Goal: Transaction & Acquisition: Download file/media

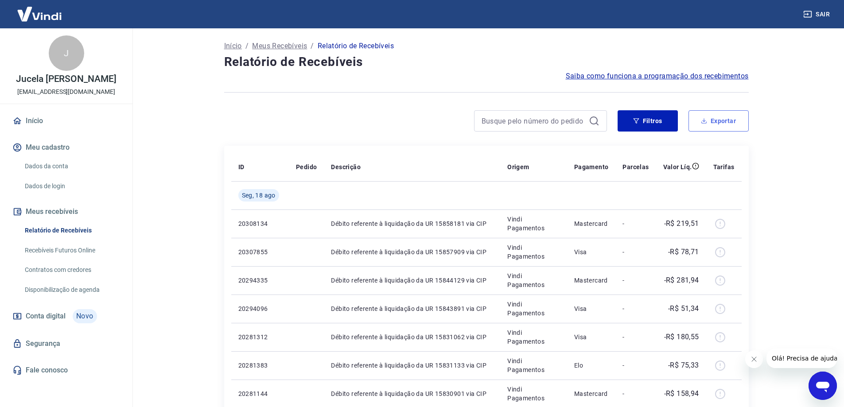
click at [706, 121] on icon "button" at bounding box center [704, 121] width 6 height 6
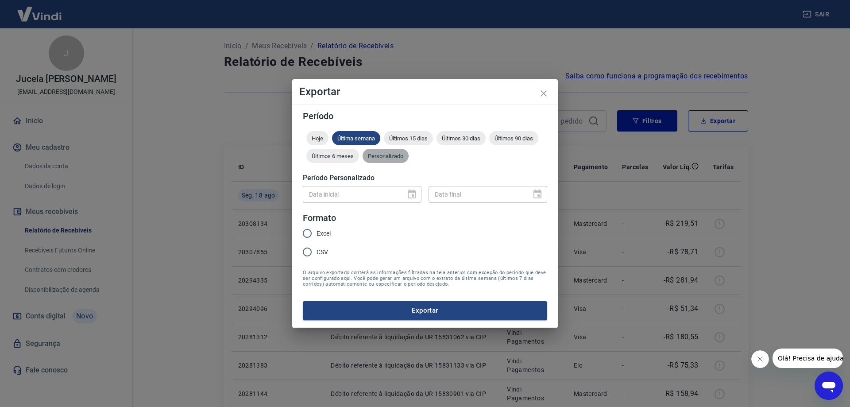
click at [380, 156] on span "Personalizado" at bounding box center [386, 156] width 46 height 7
click at [411, 198] on icon "Choose date" at bounding box center [412, 194] width 8 height 9
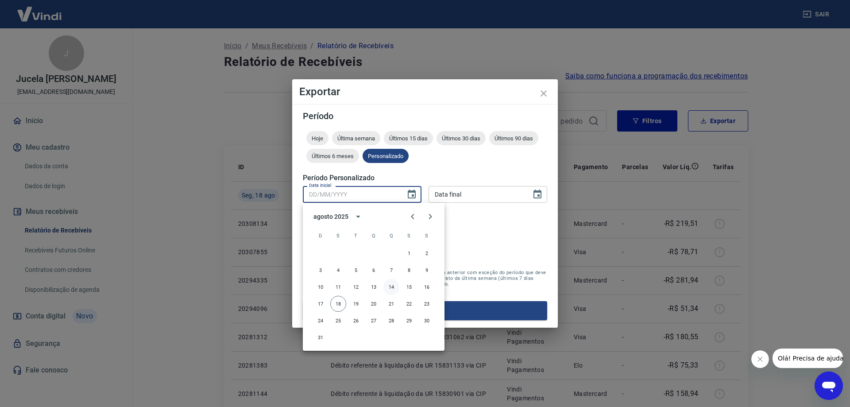
click at [393, 284] on button "14" at bounding box center [392, 287] width 16 height 16
type input "[DATE]"
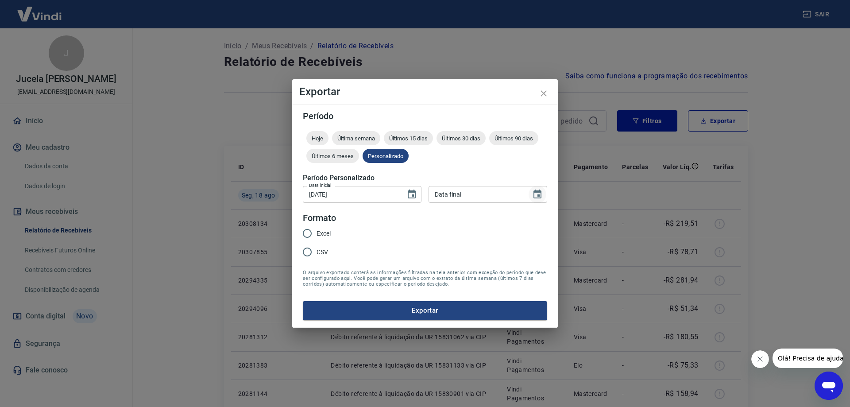
click at [538, 194] on icon "Choose date" at bounding box center [537, 194] width 11 height 11
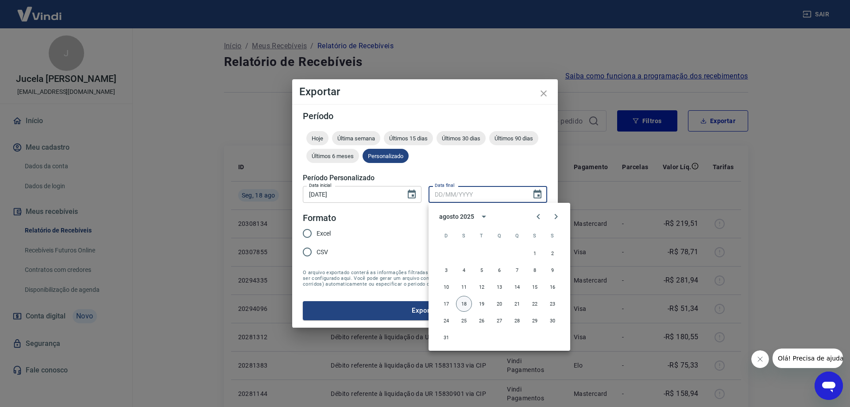
click at [466, 307] on button "18" at bounding box center [464, 304] width 16 height 16
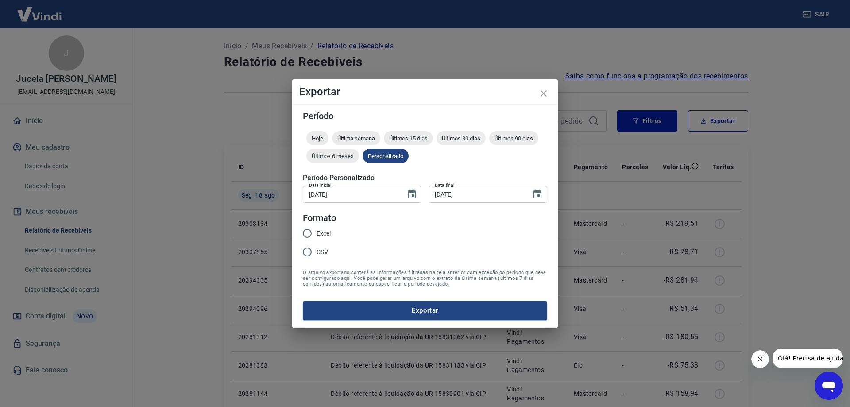
type input "[DATE]"
click at [307, 254] on input "CSV" at bounding box center [307, 252] width 19 height 19
radio input "true"
click at [349, 305] on button "Exportar" at bounding box center [425, 310] width 245 height 19
